Goal: Information Seeking & Learning: Learn about a topic

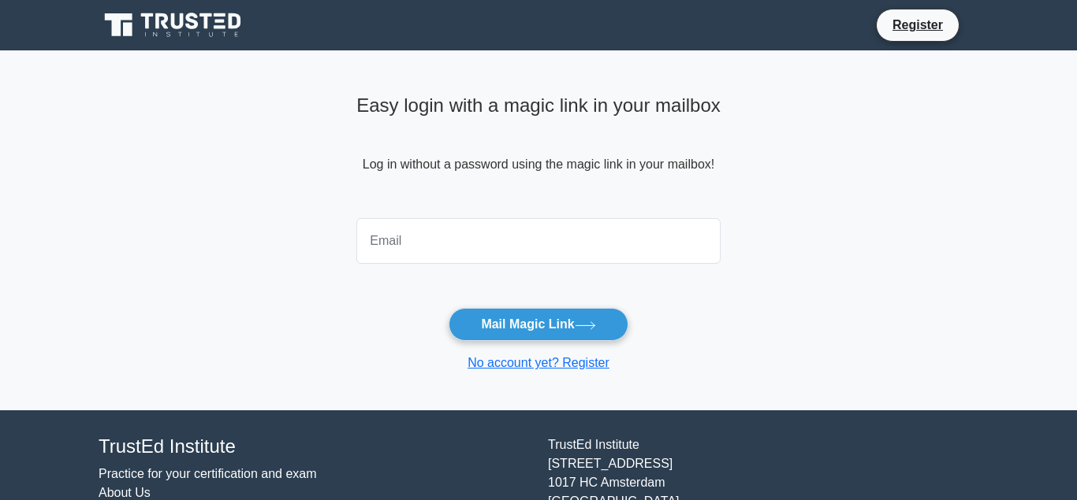
click at [393, 242] on input "email" at bounding box center [538, 241] width 364 height 46
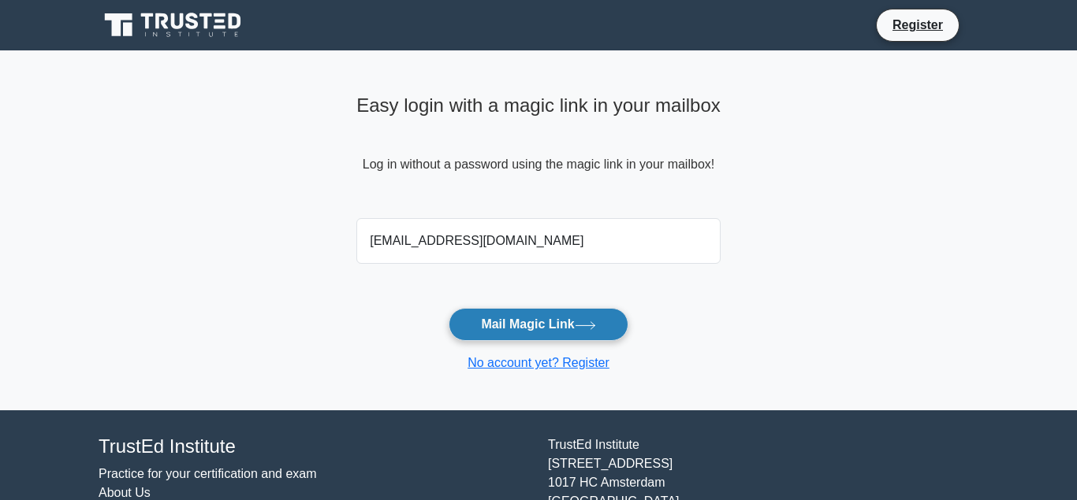
type input "constructionplatter@yahoo.com"
click at [545, 325] on button "Mail Magic Link" at bounding box center [537, 324] width 179 height 33
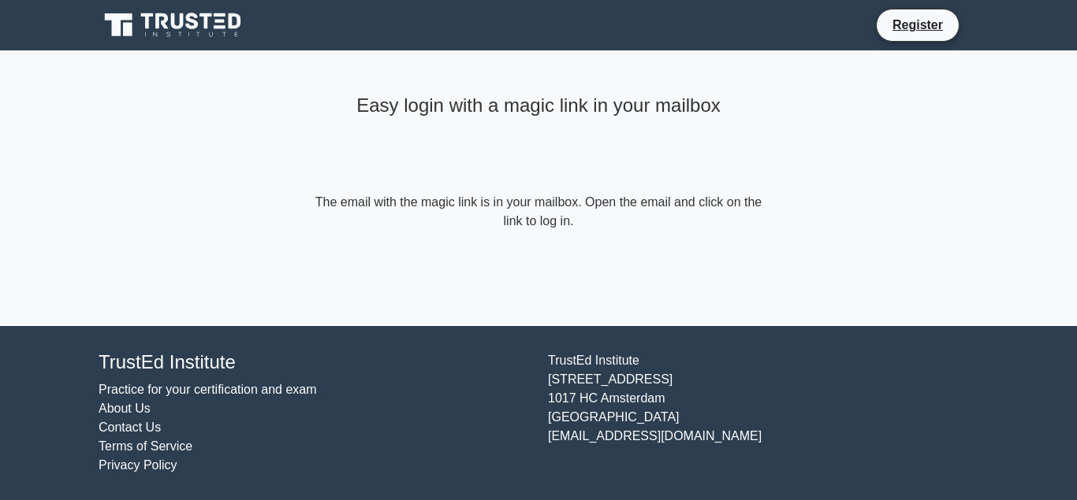
click at [180, 389] on link "Practice for your certification and exam" at bounding box center [208, 389] width 218 height 13
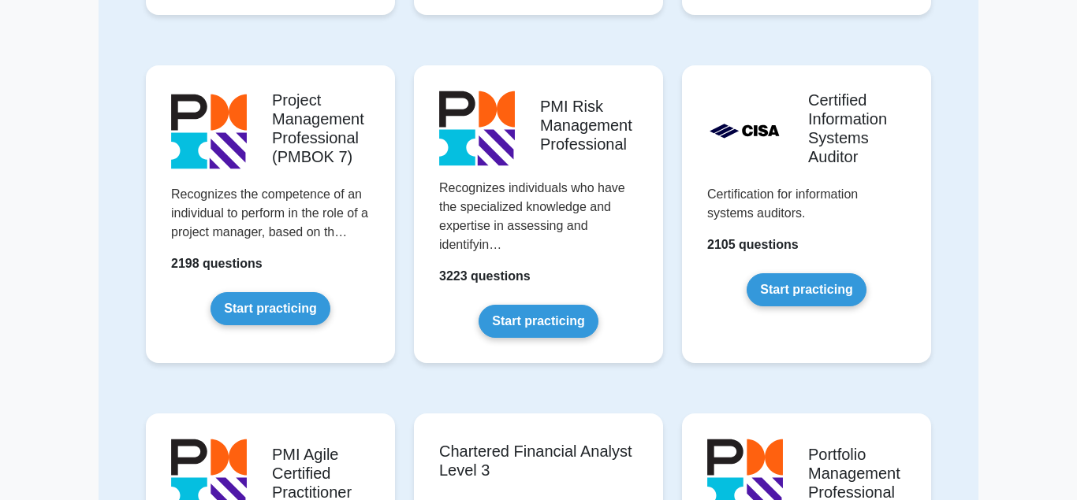
scroll to position [1157, 0]
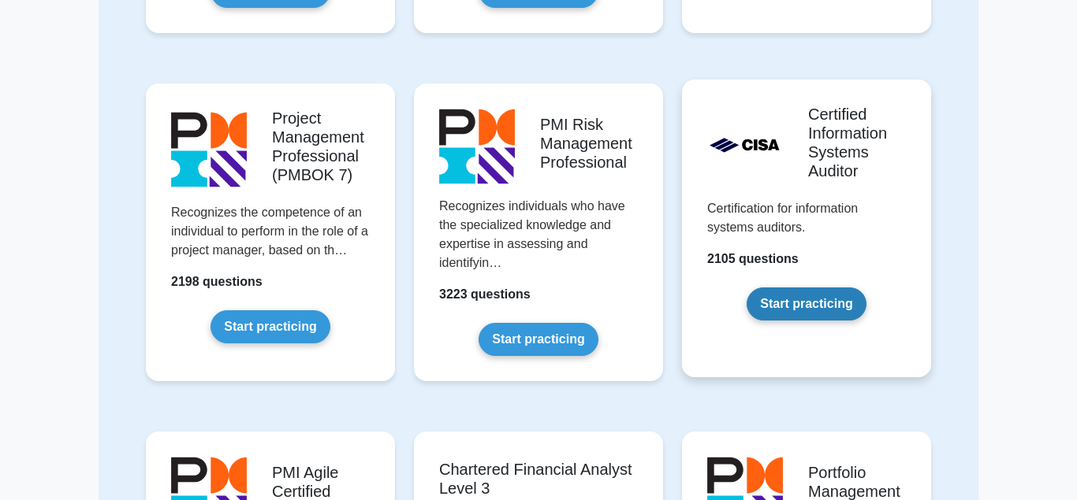
click at [803, 289] on link "Start practicing" at bounding box center [805, 304] width 119 height 33
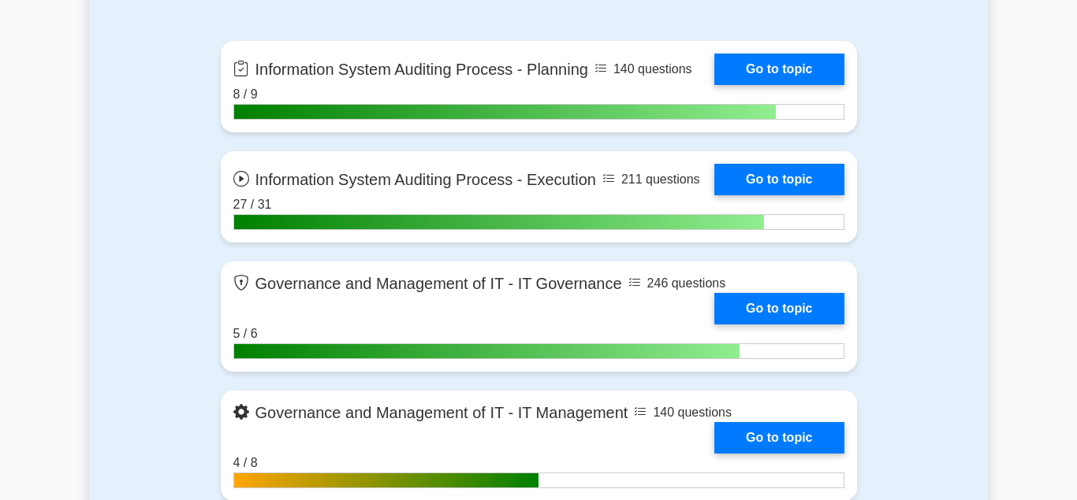
scroll to position [911, 0]
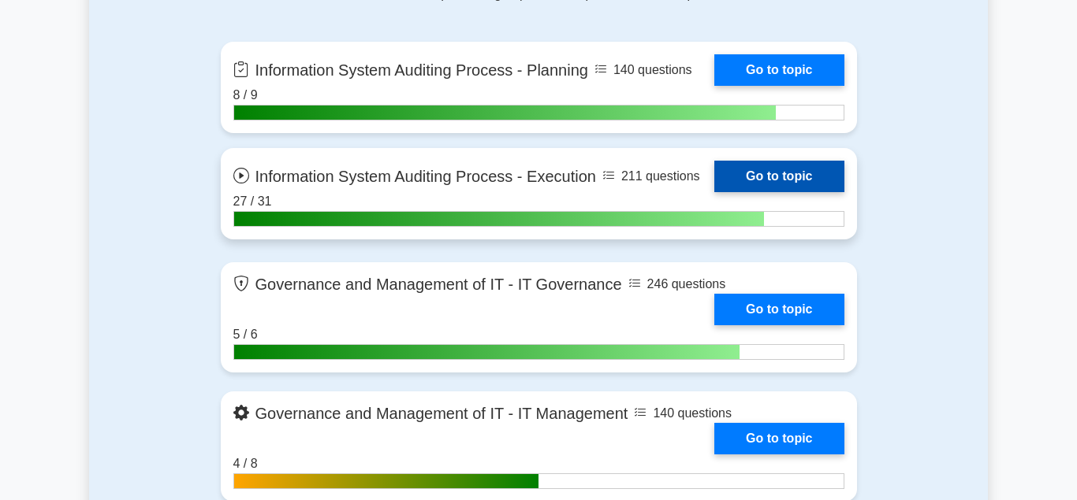
click at [770, 179] on link "Go to topic" at bounding box center [778, 177] width 129 height 32
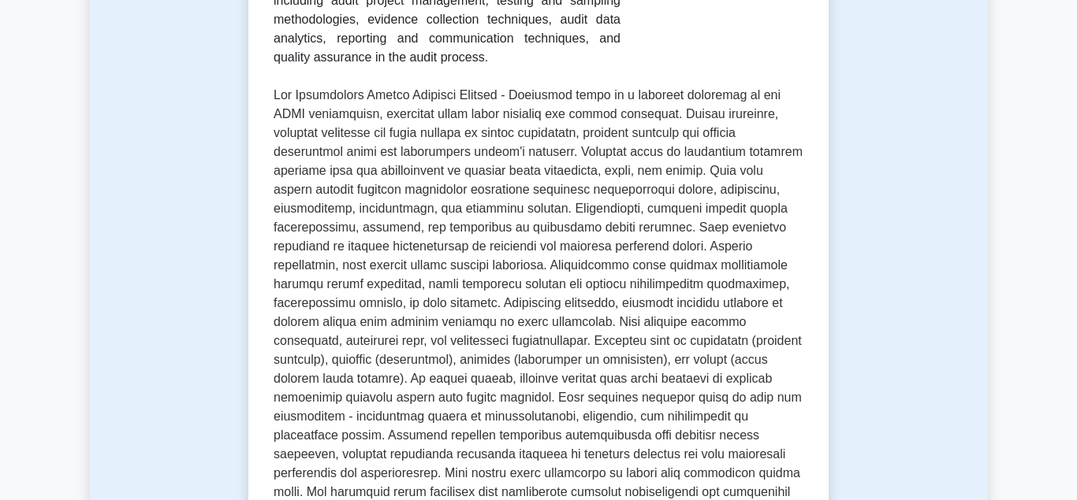
scroll to position [723, 0]
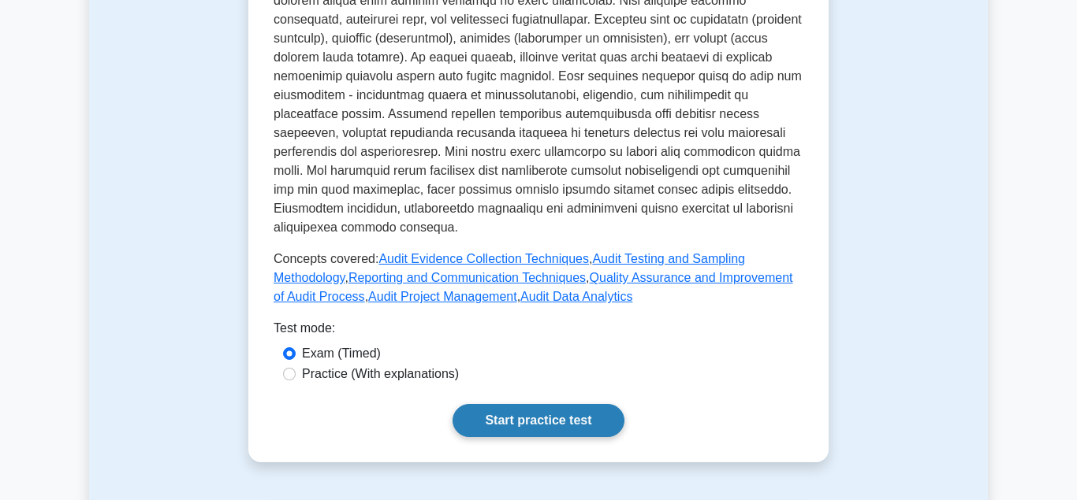
click at [552, 404] on link "Start practice test" at bounding box center [537, 420] width 171 height 33
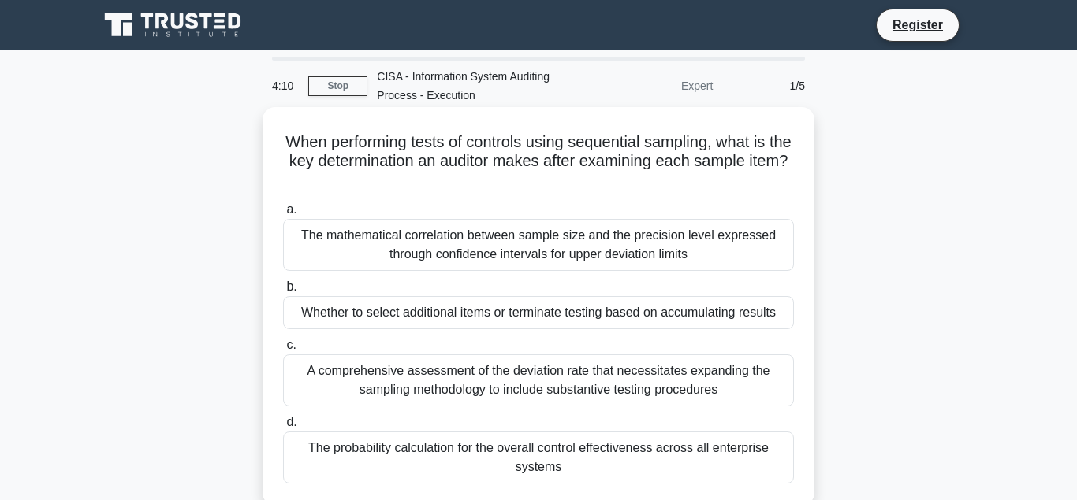
click at [500, 452] on div "The probability calculation for the overall control effectiveness across all en…" at bounding box center [538, 458] width 511 height 52
click at [283, 428] on input "d. The probability calculation for the overall control effectiveness across all…" at bounding box center [283, 423] width 0 height 10
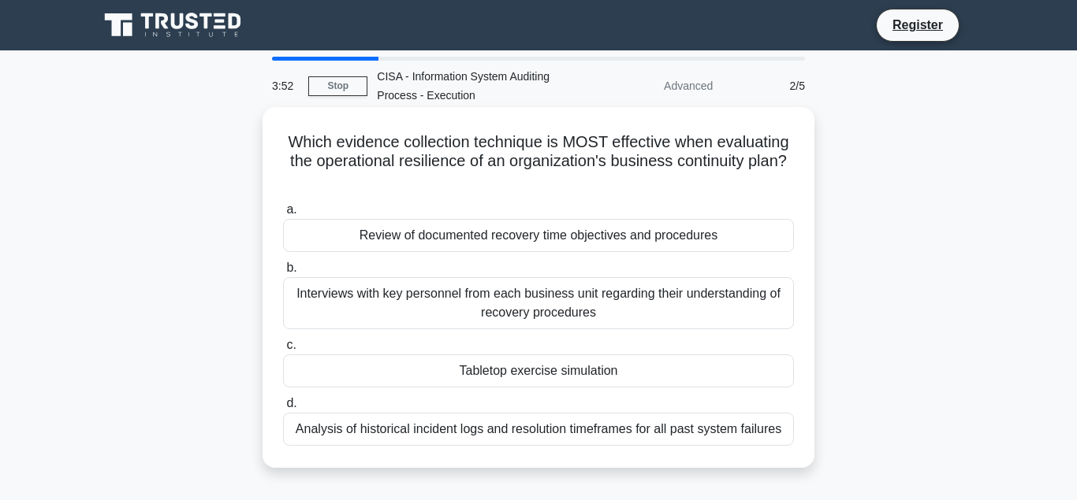
click at [477, 296] on div "Interviews with key personnel from each business unit regarding their understan…" at bounding box center [538, 303] width 511 height 52
click at [283, 273] on input "b. Interviews with key personnel from each business unit regarding their unders…" at bounding box center [283, 268] width 0 height 10
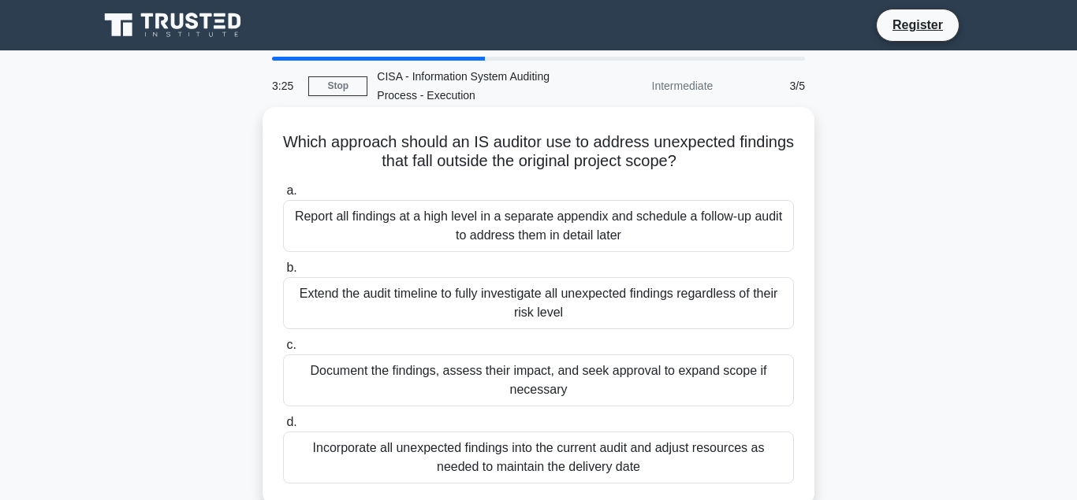
click at [420, 296] on div "Extend the audit timeline to fully investigate all unexpected findings regardle…" at bounding box center [538, 303] width 511 height 52
click at [283, 273] on input "b. Extend the audit timeline to fully investigate all unexpected findings regar…" at bounding box center [283, 268] width 0 height 10
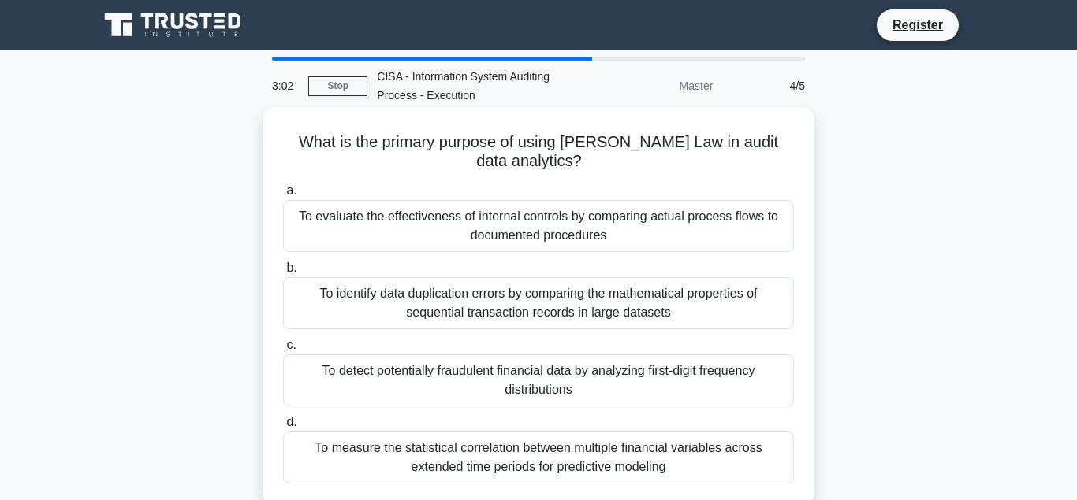
click at [370, 218] on div "To evaluate the effectiveness of internal controls by comparing actual process …" at bounding box center [538, 226] width 511 height 52
click at [283, 196] on input "a. To evaluate the effectiveness of internal controls by comparing actual proce…" at bounding box center [283, 191] width 0 height 10
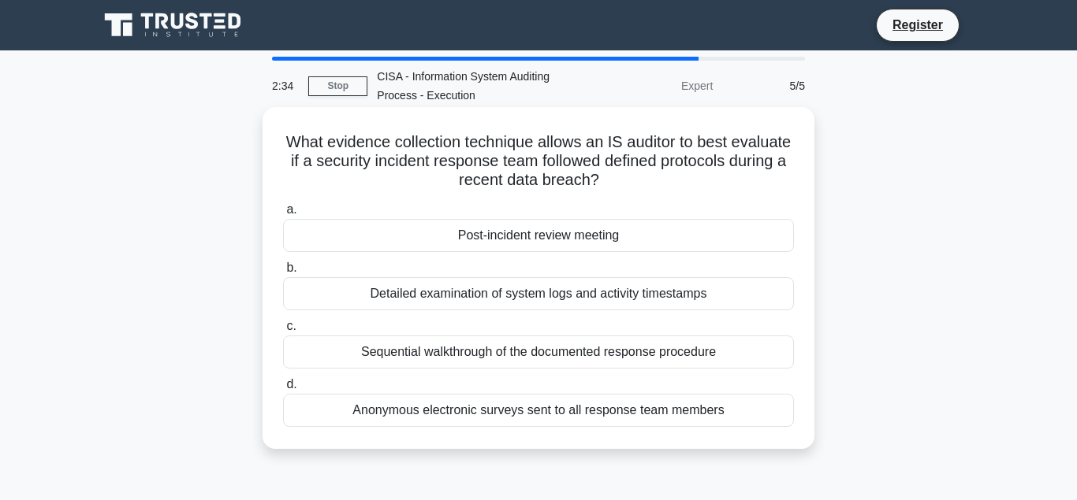
click at [496, 238] on div "Post-incident review meeting" at bounding box center [538, 235] width 511 height 33
click at [283, 215] on input "a. Post-incident review meeting" at bounding box center [283, 210] width 0 height 10
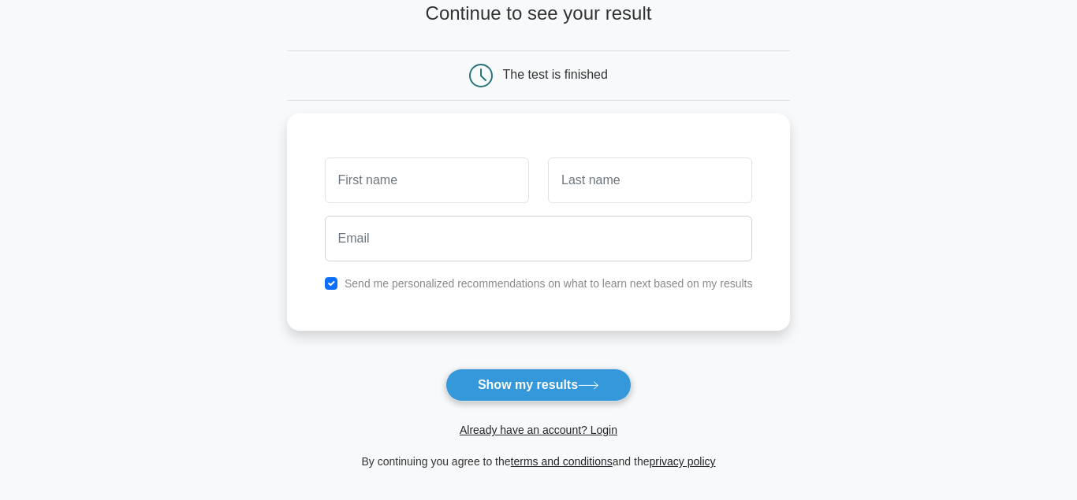
scroll to position [241, 0]
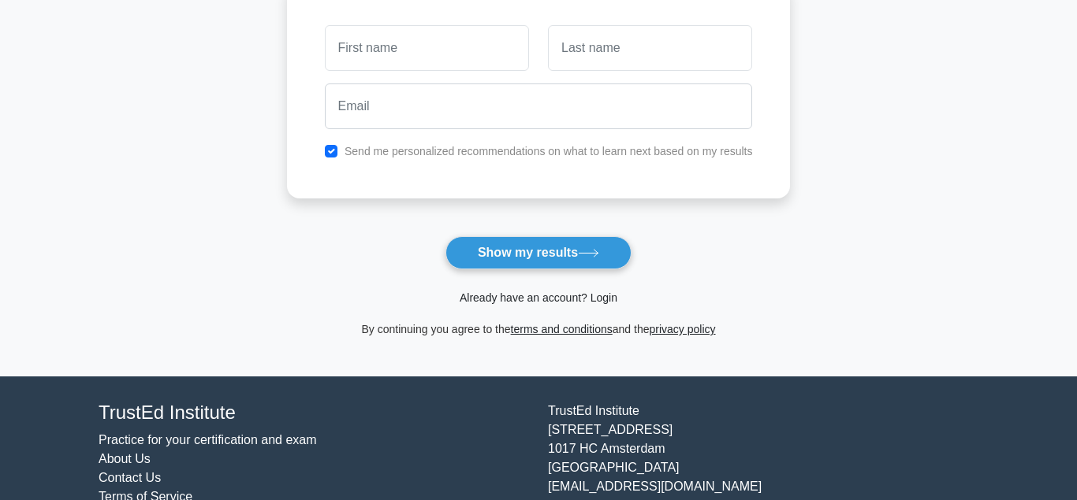
click at [500, 295] on link "Already have an account? Login" at bounding box center [538, 298] width 158 height 13
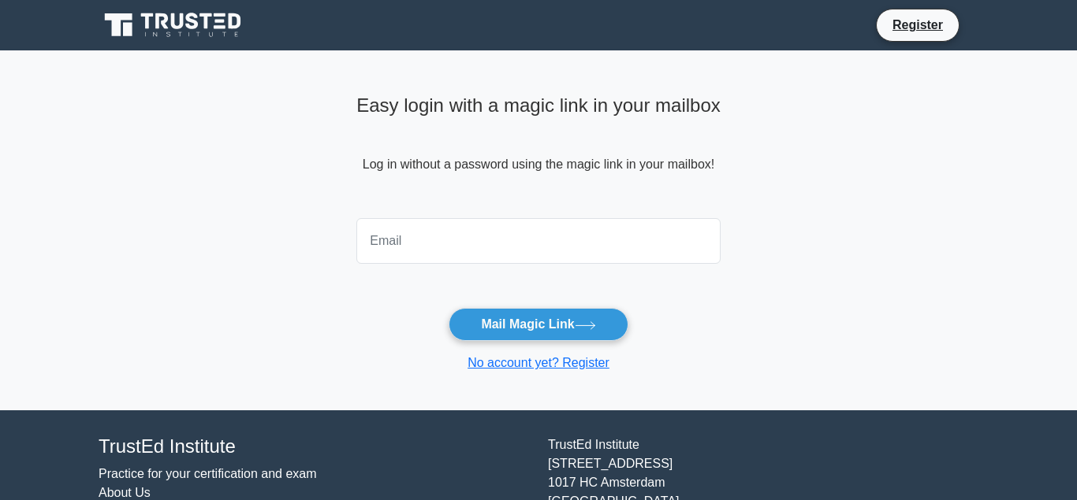
drag, startPoint x: 392, startPoint y: 292, endPoint x: 391, endPoint y: 300, distance: 8.7
click at [387, 264] on input "email" at bounding box center [538, 241] width 364 height 46
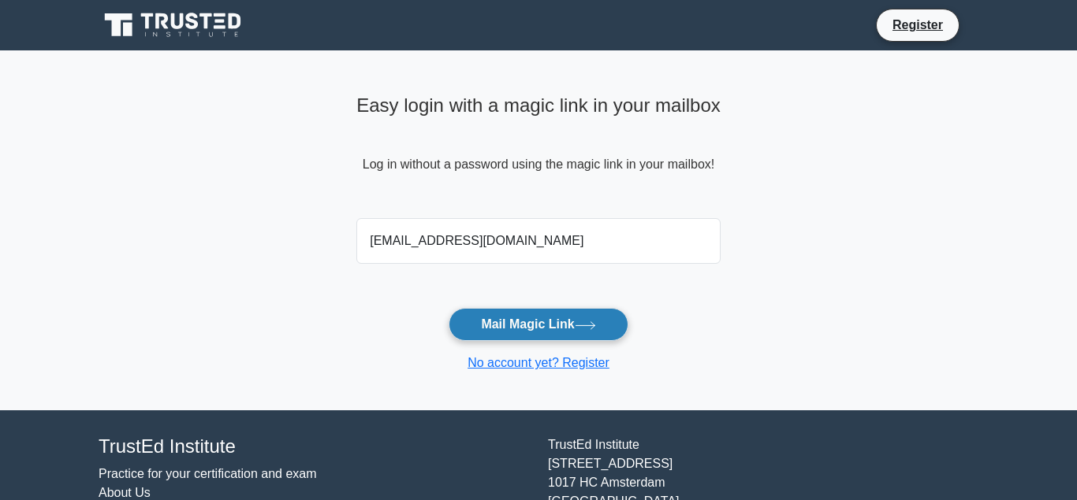
type input "constructionplatter@yahoo.com"
click at [515, 327] on button "Mail Magic Link" at bounding box center [537, 324] width 179 height 33
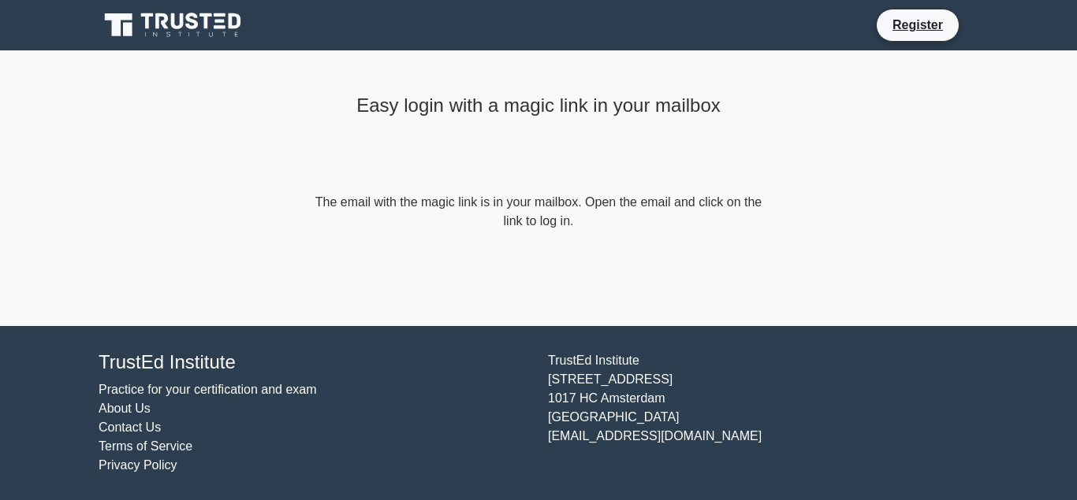
click at [142, 388] on link "Practice for your certification and exam" at bounding box center [208, 389] width 218 height 13
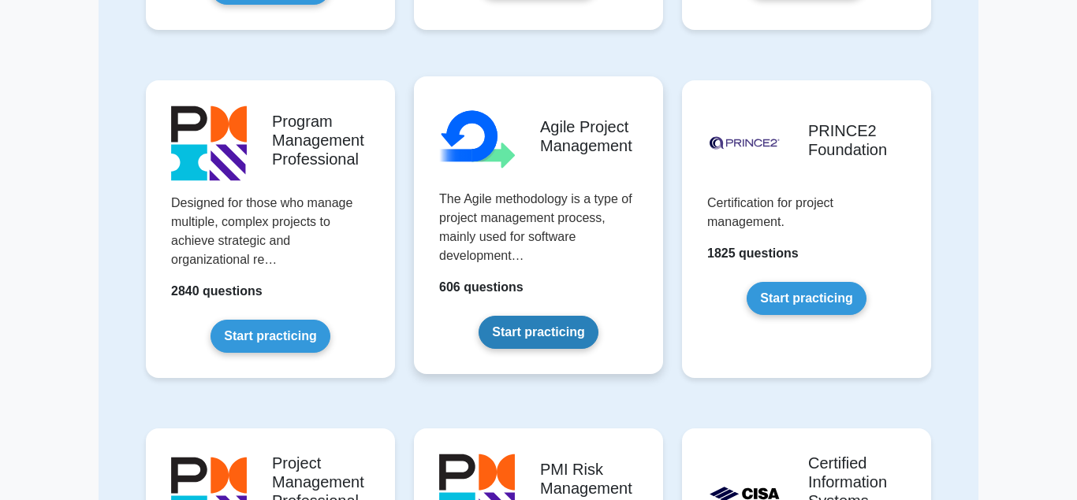
scroll to position [965, 0]
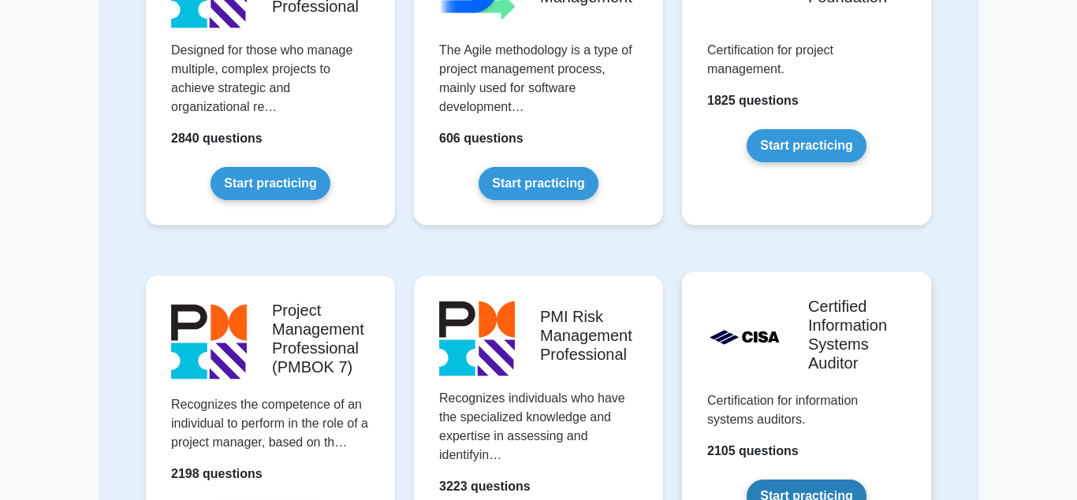
click at [783, 480] on link "Start practicing" at bounding box center [805, 496] width 119 height 33
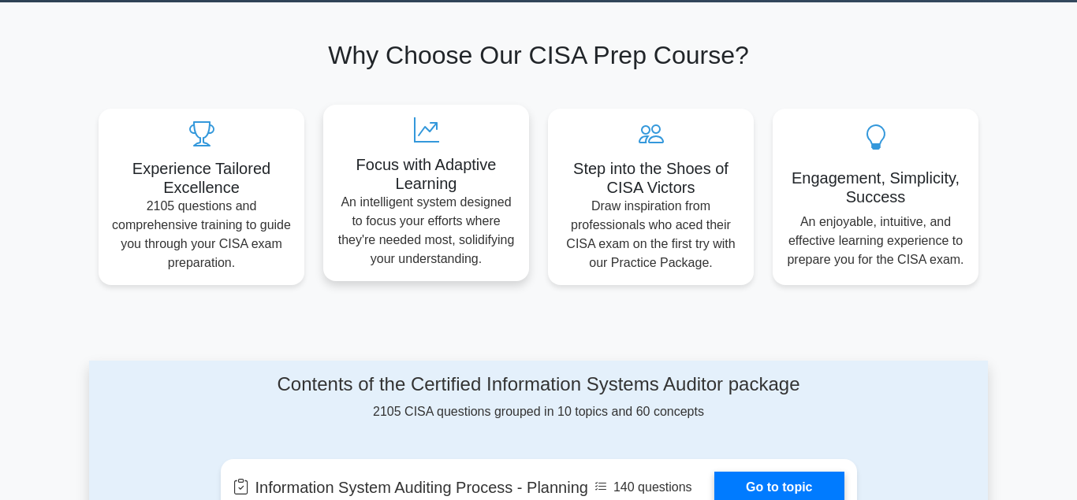
scroll to position [643, 0]
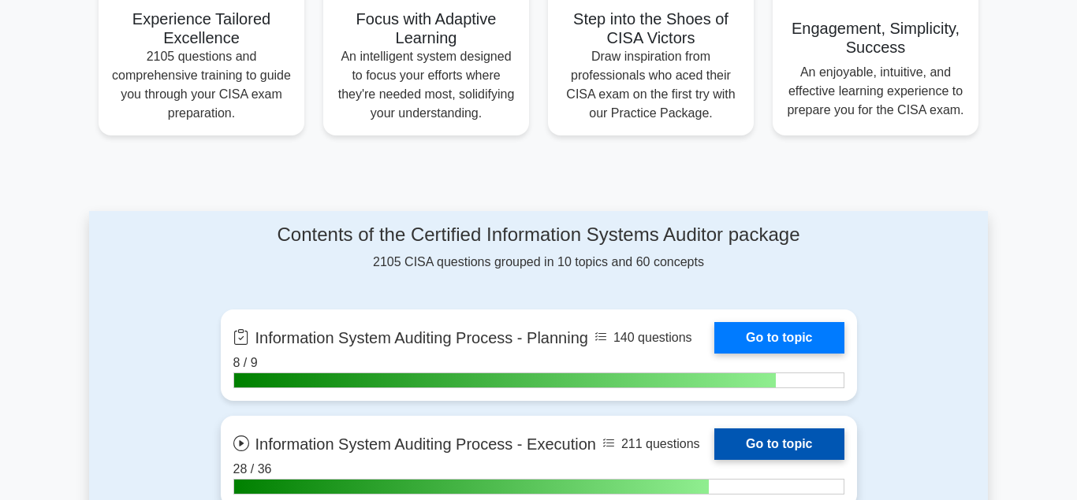
click at [760, 438] on link "Go to topic" at bounding box center [778, 445] width 129 height 32
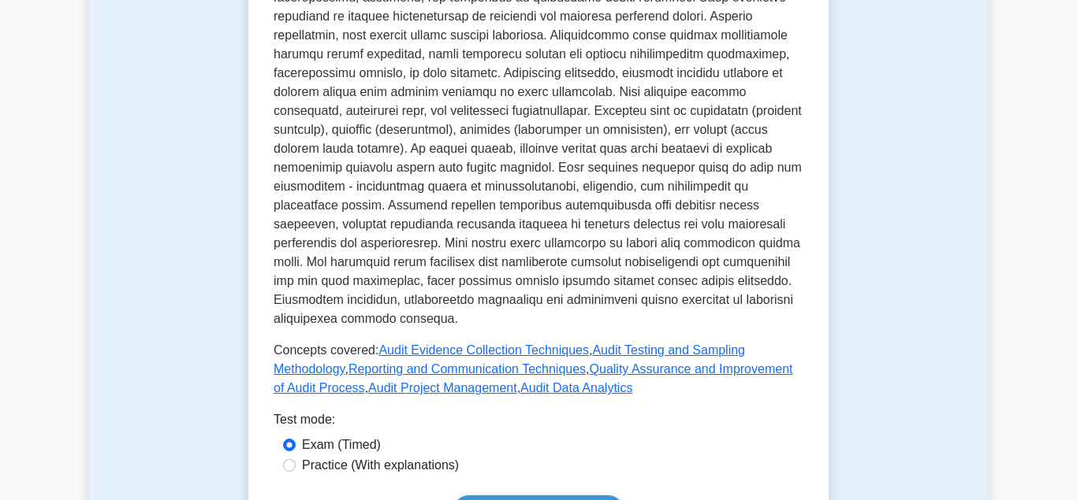
scroll to position [643, 0]
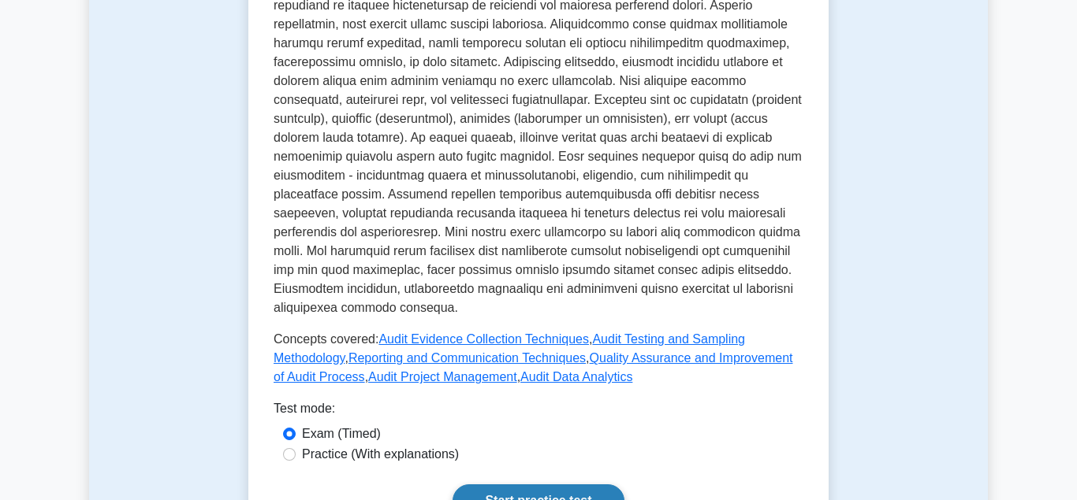
click at [572, 485] on link "Start practice test" at bounding box center [537, 501] width 171 height 33
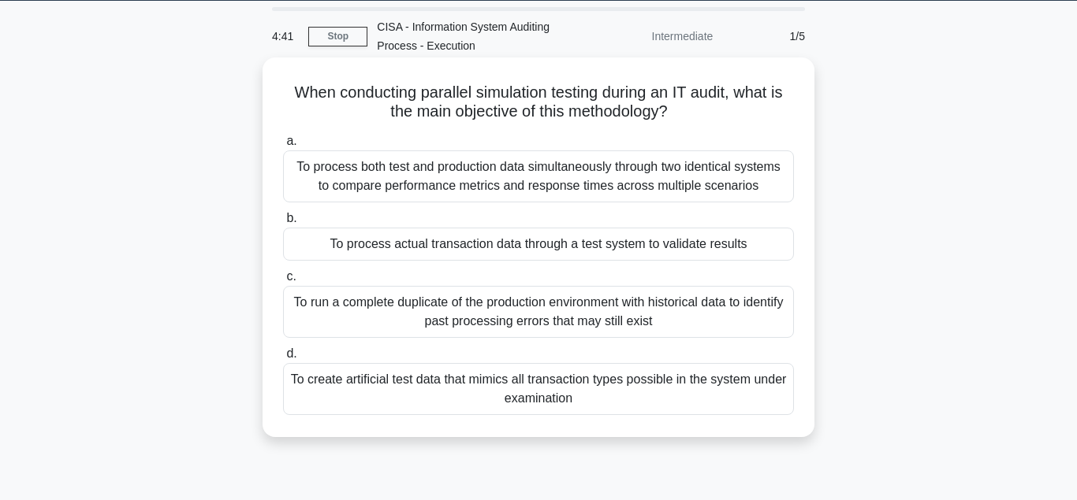
scroll to position [80, 0]
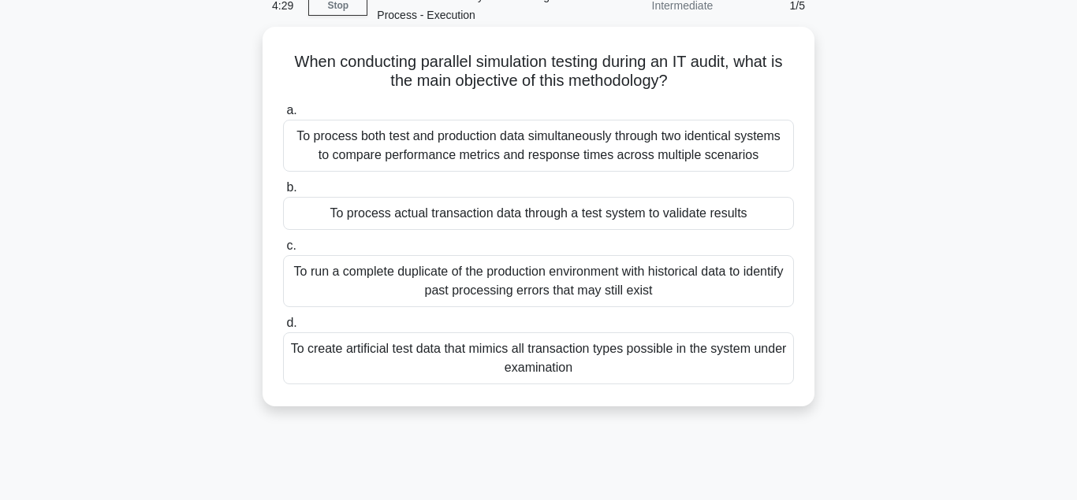
click at [442, 351] on div "To create artificial test data that mimics all transaction types possible in th…" at bounding box center [538, 359] width 511 height 52
click at [283, 329] on input "d. To create artificial test data that mimics all transaction types possible in…" at bounding box center [283, 323] width 0 height 10
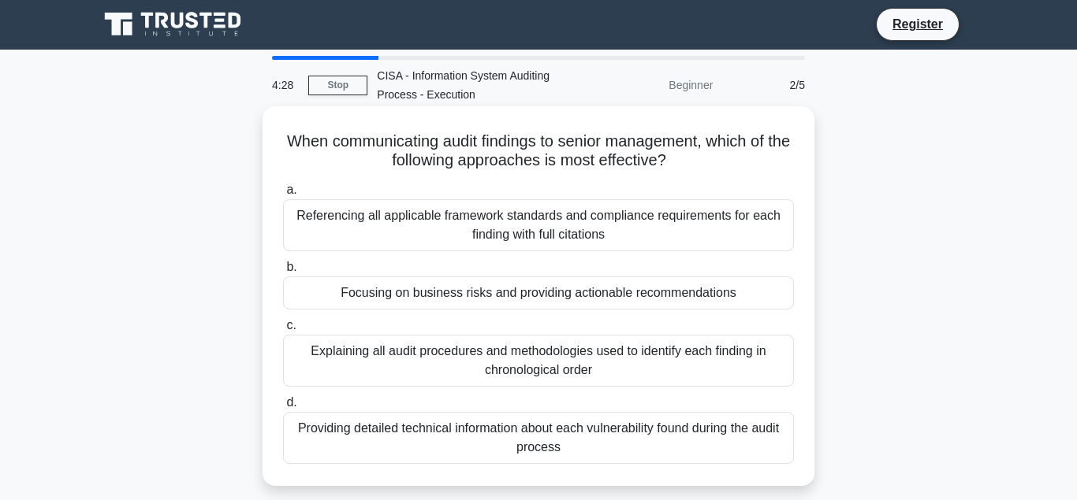
scroll to position [0, 0]
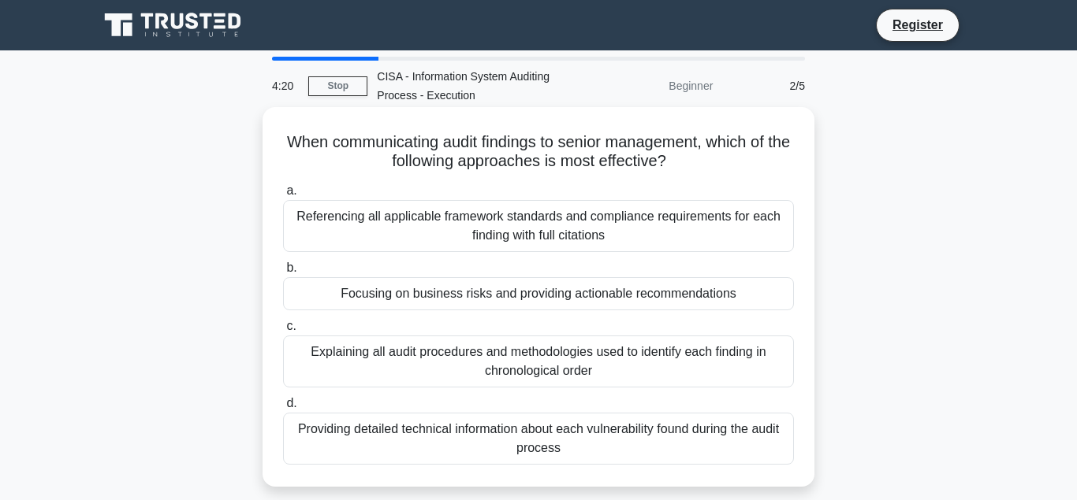
click at [419, 297] on div "Focusing on business risks and providing actionable recommendations" at bounding box center [538, 293] width 511 height 33
click at [283, 273] on input "b. Focusing on business risks and providing actionable recommendations" at bounding box center [283, 268] width 0 height 10
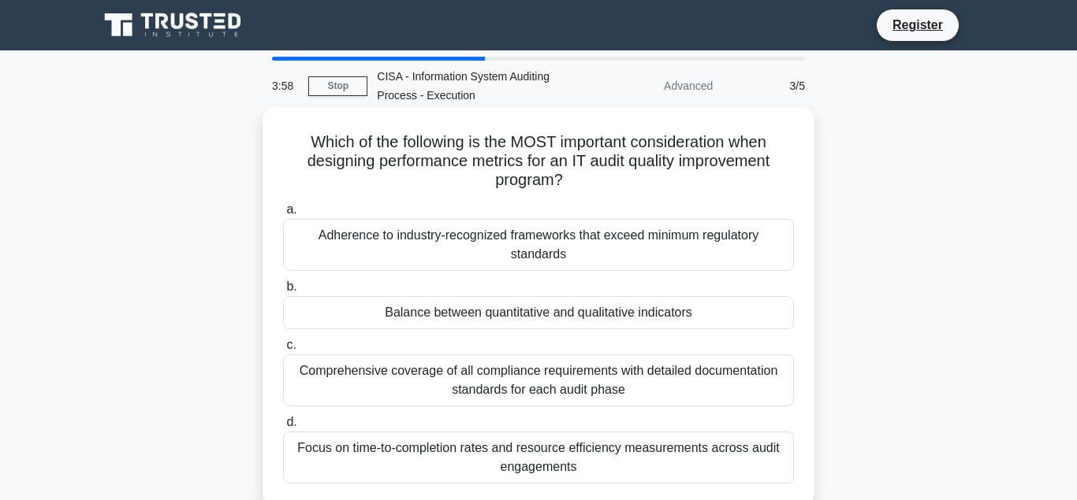
click at [430, 315] on div "Balance between quantitative and qualitative indicators" at bounding box center [538, 312] width 511 height 33
click at [283, 292] on input "b. Balance between quantitative and qualitative indicators" at bounding box center [283, 287] width 0 height 10
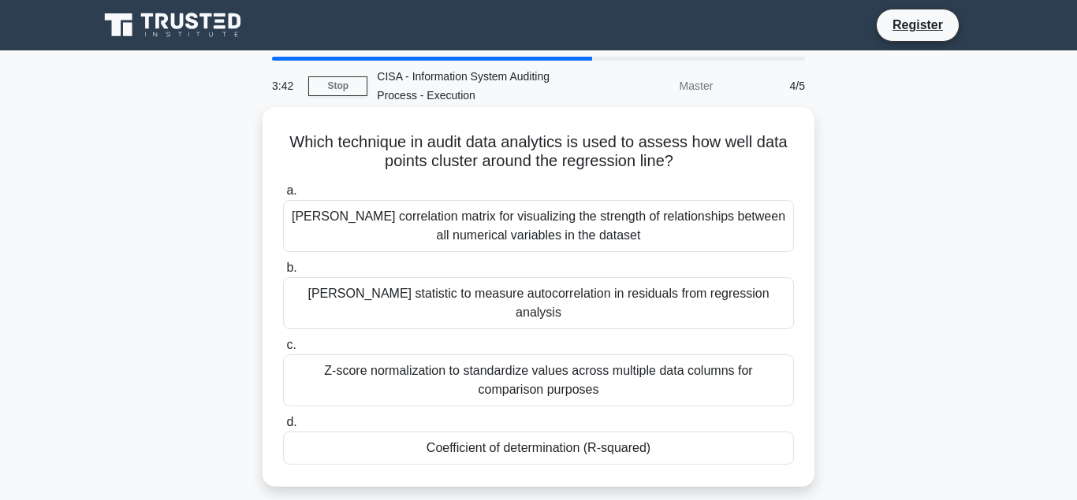
click at [475, 433] on div "Coefficient of determination (R-squared)" at bounding box center [538, 448] width 511 height 33
click at [283, 428] on input "d. Coefficient of determination (R-squared)" at bounding box center [283, 423] width 0 height 10
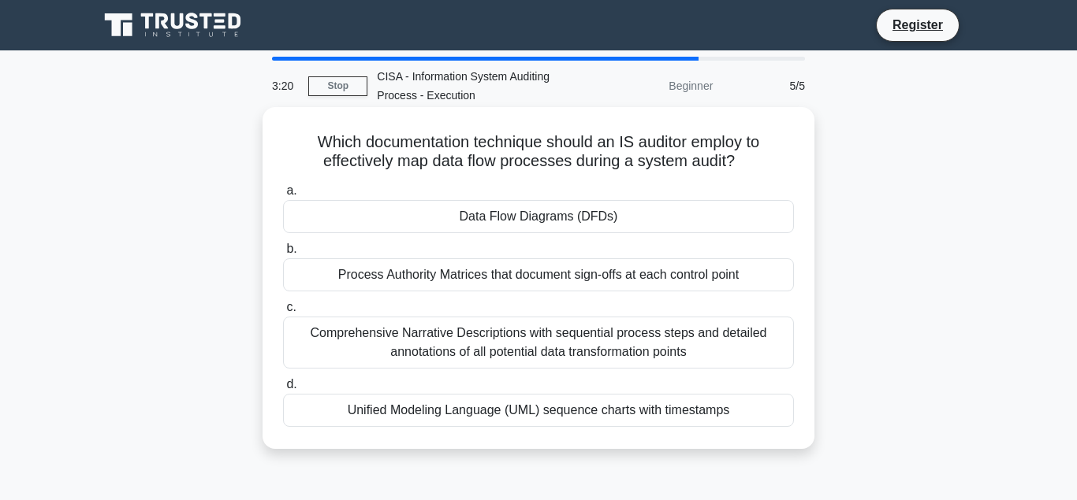
click at [504, 221] on div "Data Flow Diagrams (DFDs)" at bounding box center [538, 216] width 511 height 33
click at [283, 196] on input "a. Data Flow Diagrams (DFDs)" at bounding box center [283, 191] width 0 height 10
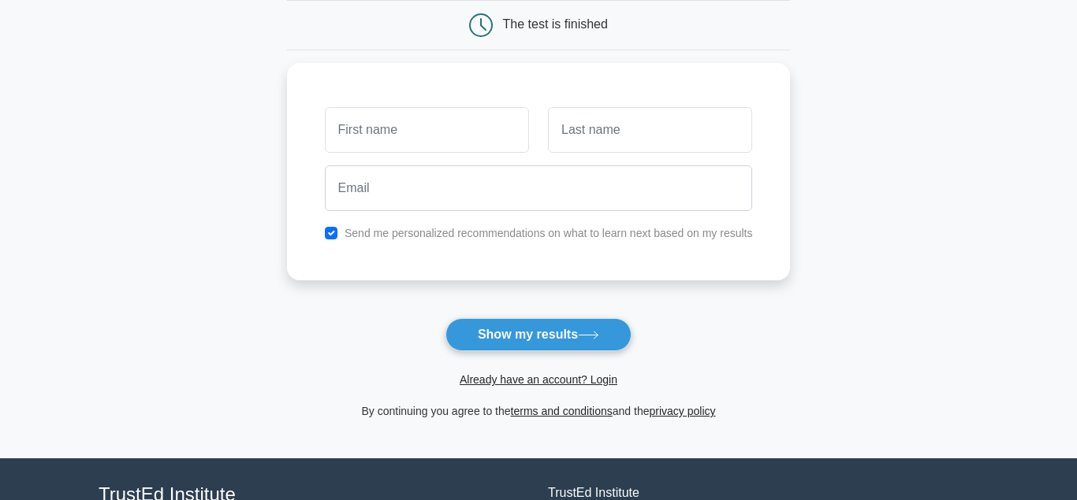
scroll to position [161, 0]
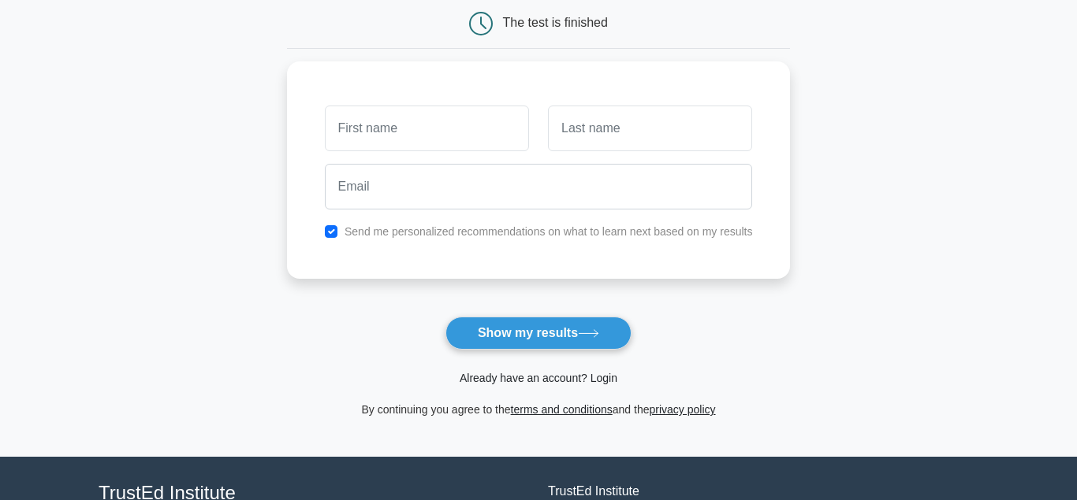
click at [539, 376] on link "Already have an account? Login" at bounding box center [538, 378] width 158 height 13
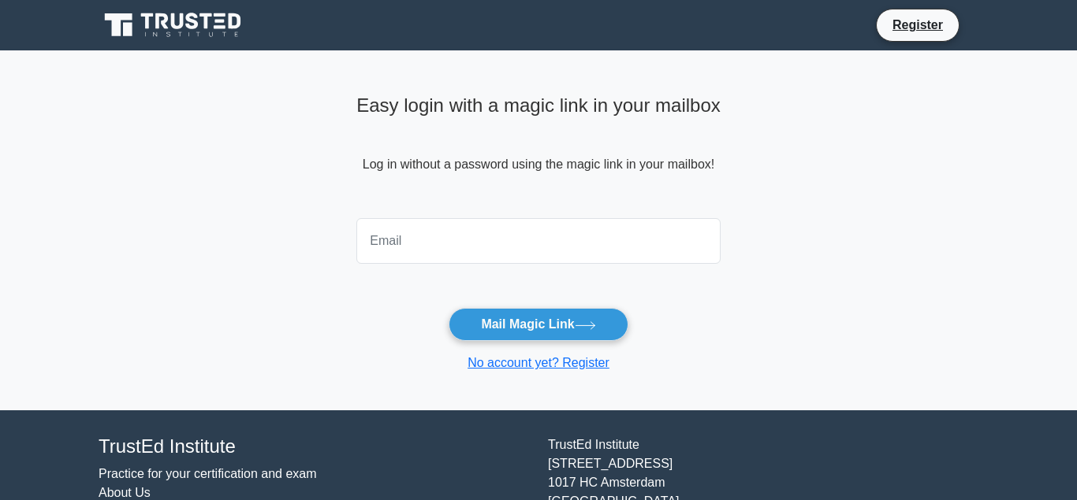
click at [416, 253] on input "email" at bounding box center [538, 241] width 364 height 46
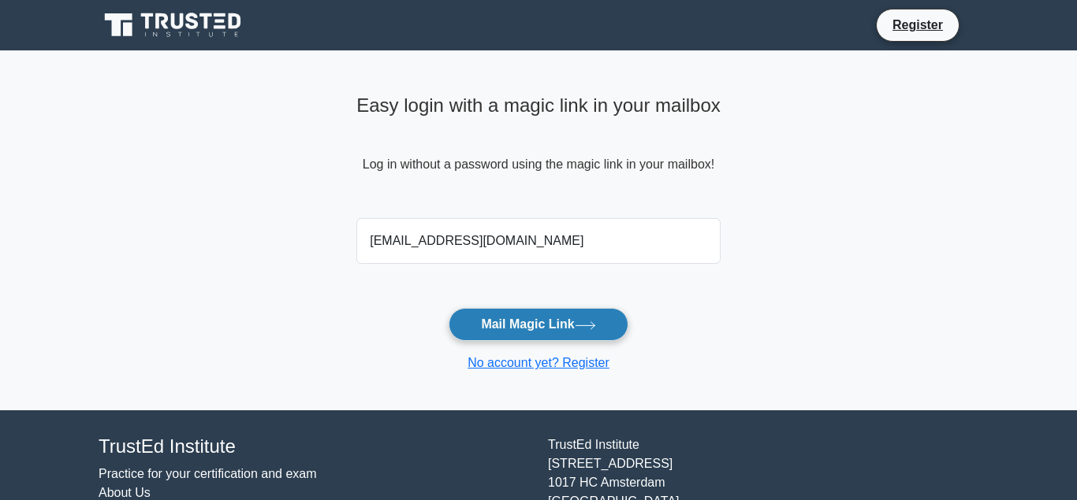
type input "[EMAIL_ADDRESS][DOMAIN_NAME]"
click at [518, 318] on button "Mail Magic Link" at bounding box center [537, 324] width 179 height 33
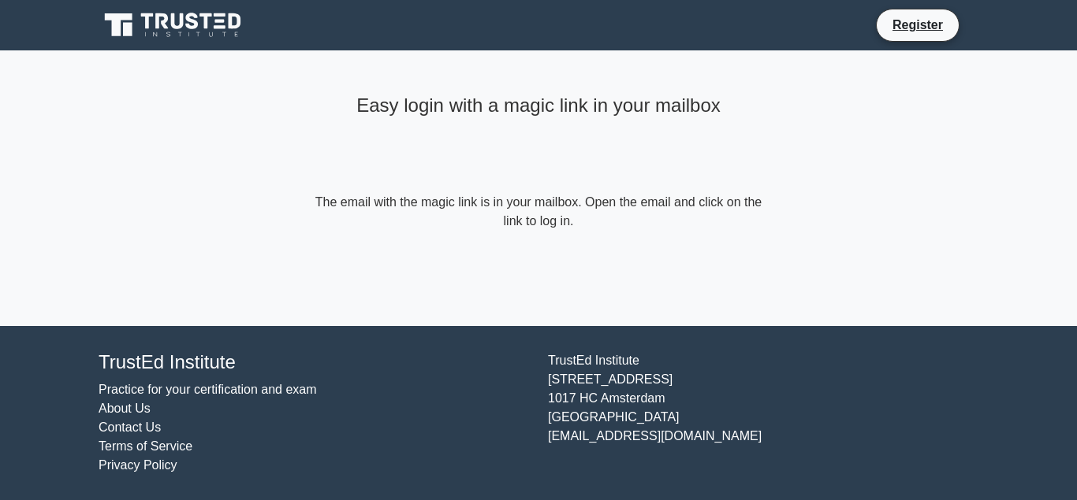
click at [177, 387] on link "Practice for your certification and exam" at bounding box center [208, 389] width 218 height 13
